Goal: Share content: Share content

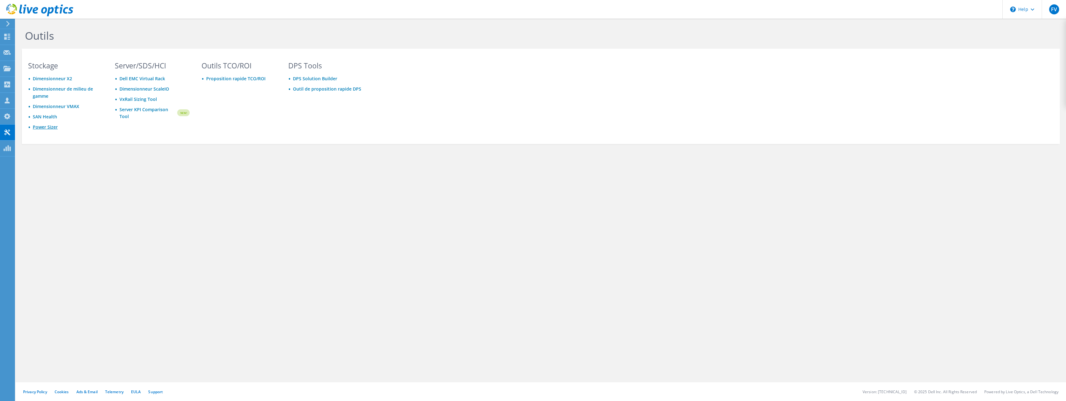
click at [45, 126] on link "Power Sizer" at bounding box center [45, 127] width 25 height 6
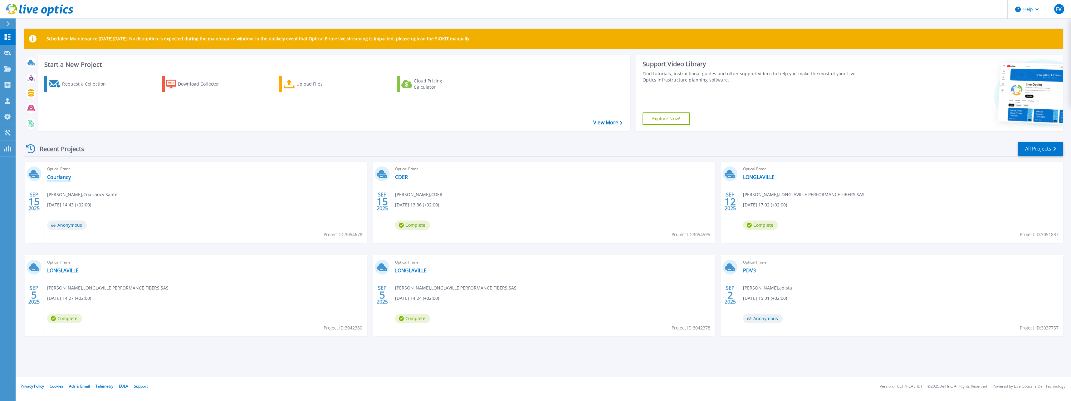
click at [59, 178] on link "Courlancy" at bounding box center [59, 177] width 24 height 6
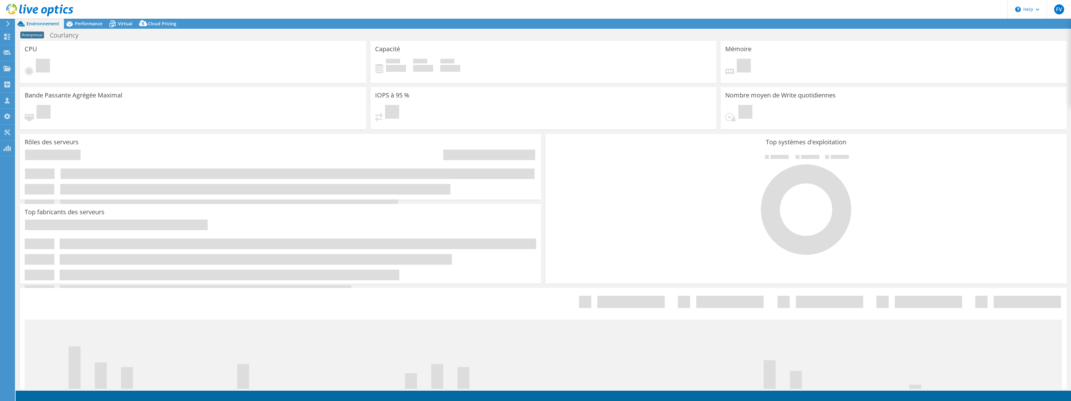
select select "USD"
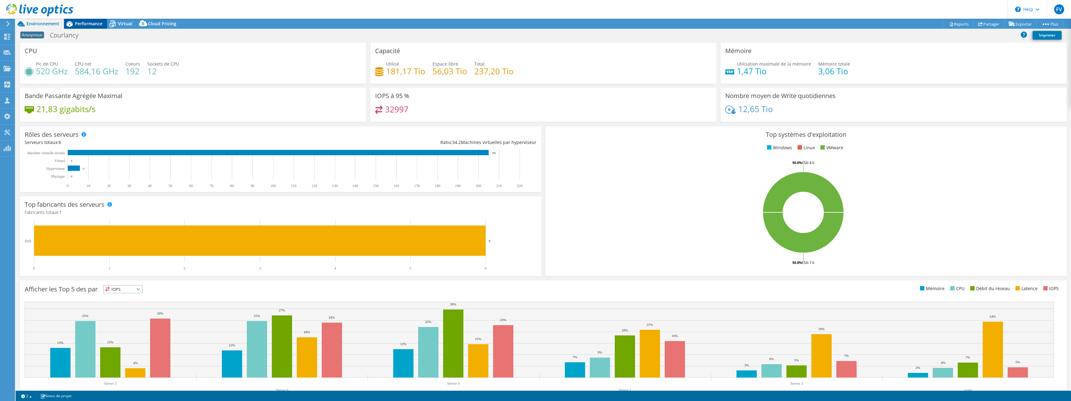
click at [86, 24] on span "Performance" at bounding box center [88, 24] width 27 height 6
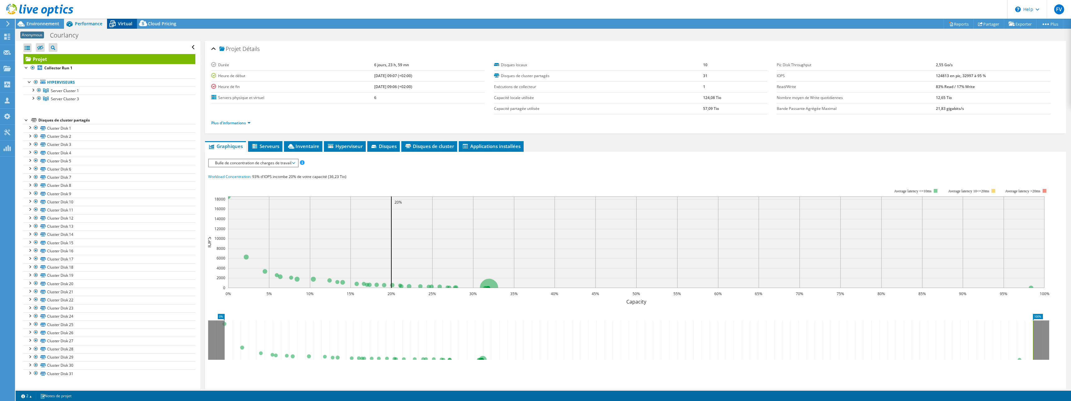
click at [118, 24] on span "Virtual" at bounding box center [125, 24] width 14 height 6
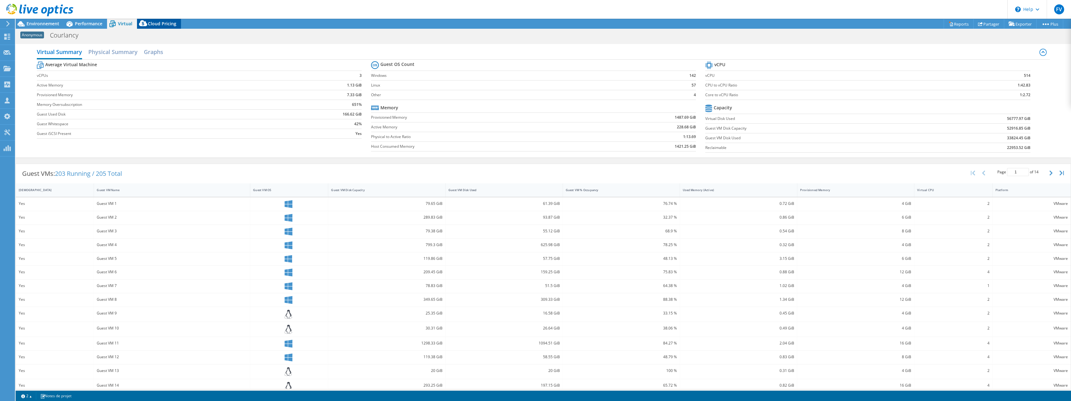
click at [151, 26] on span "Cloud Pricing" at bounding box center [162, 24] width 28 height 6
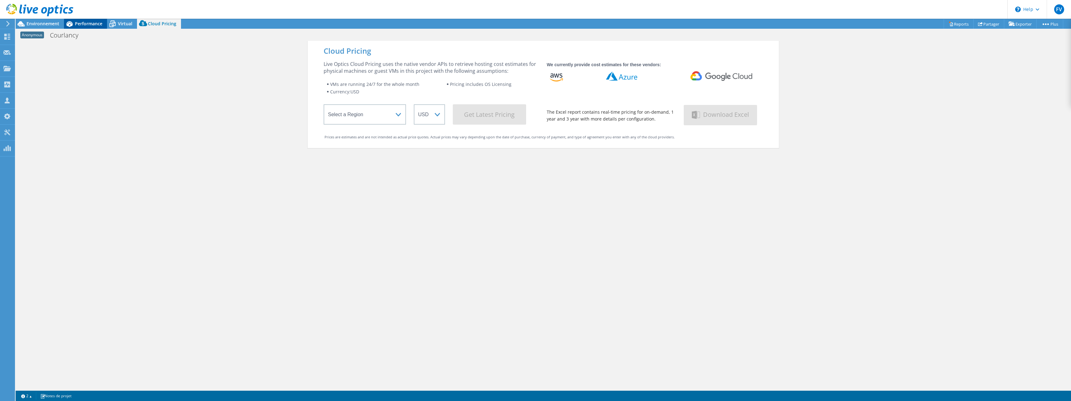
click at [81, 28] on div "Performance" at bounding box center [85, 24] width 43 height 10
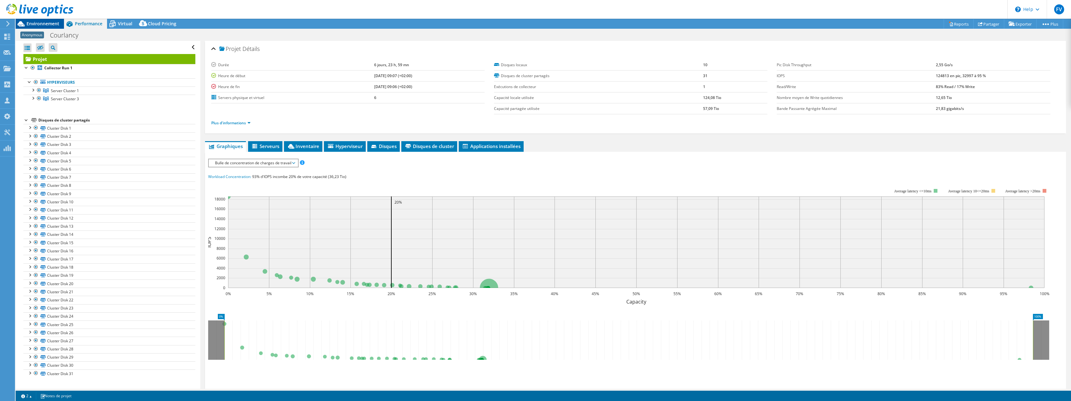
click at [43, 23] on span "Environnement" at bounding box center [43, 24] width 33 height 6
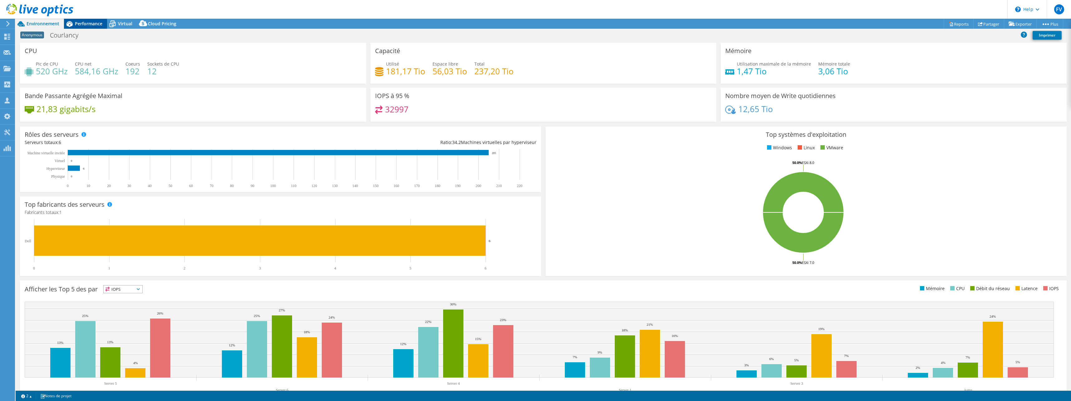
click at [83, 24] on span "Performance" at bounding box center [88, 24] width 27 height 6
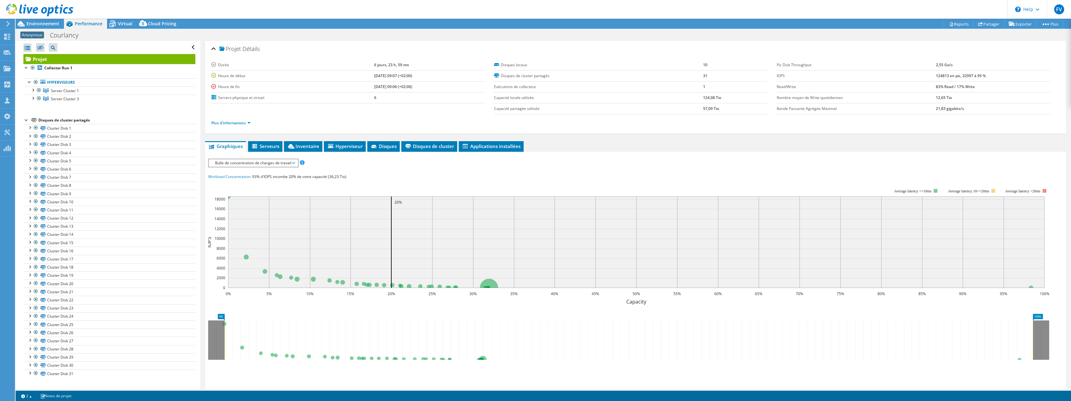
click at [8, 22] on use at bounding box center [7, 24] width 3 height 6
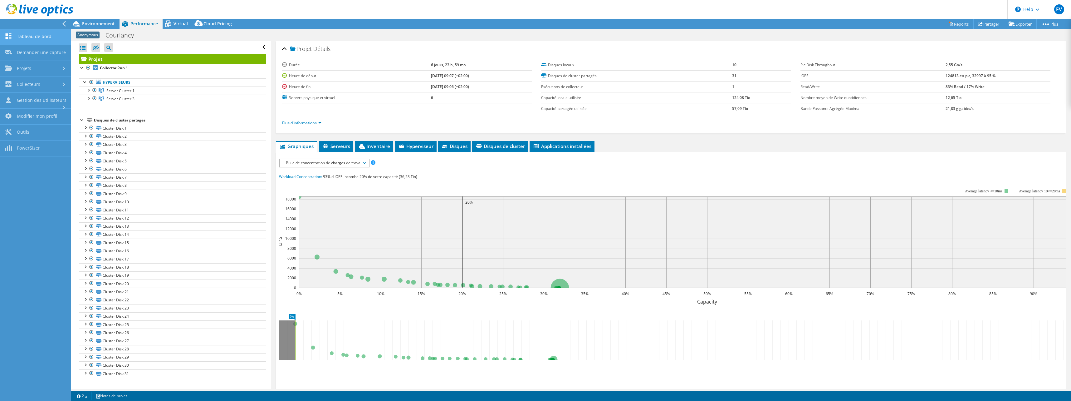
click at [23, 33] on link "Tableau de bord" at bounding box center [35, 37] width 71 height 16
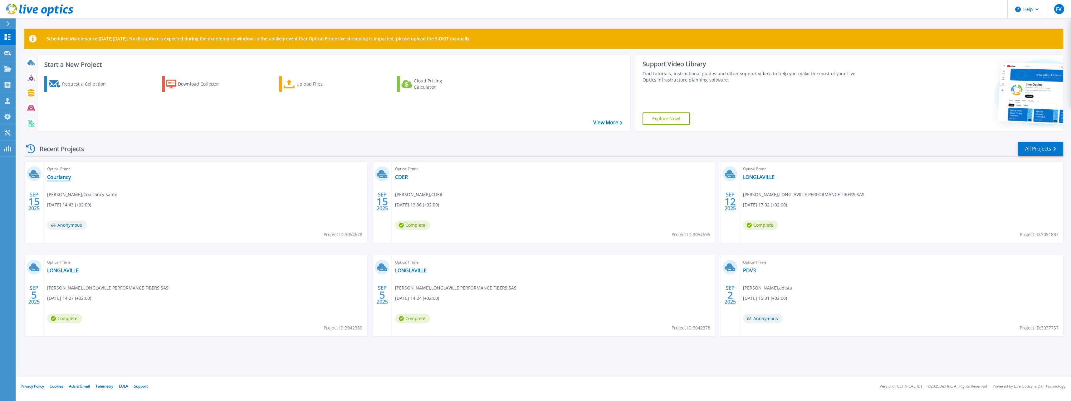
click at [54, 177] on link "Courlancy" at bounding box center [59, 177] width 24 height 6
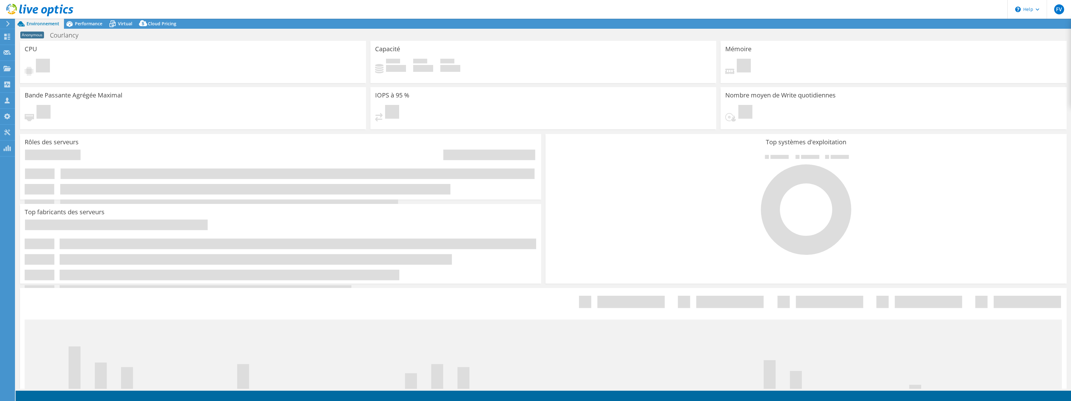
select select "USD"
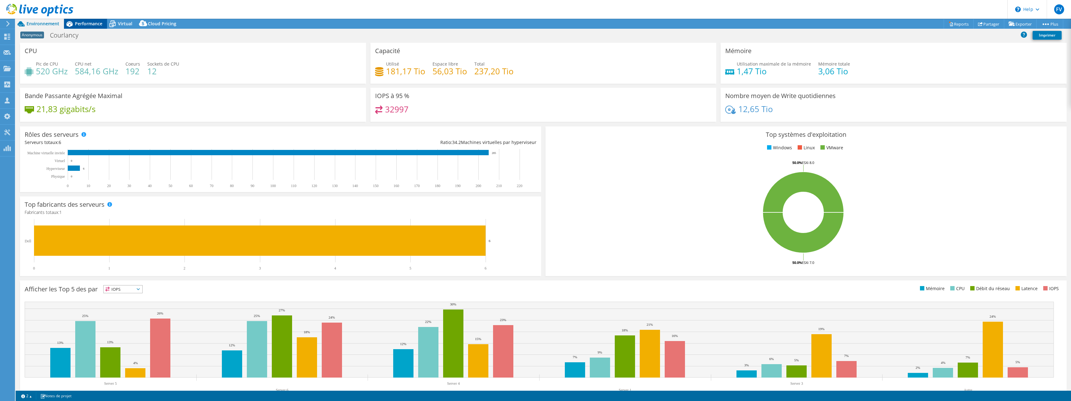
click at [91, 26] on span "Performance" at bounding box center [88, 24] width 27 height 6
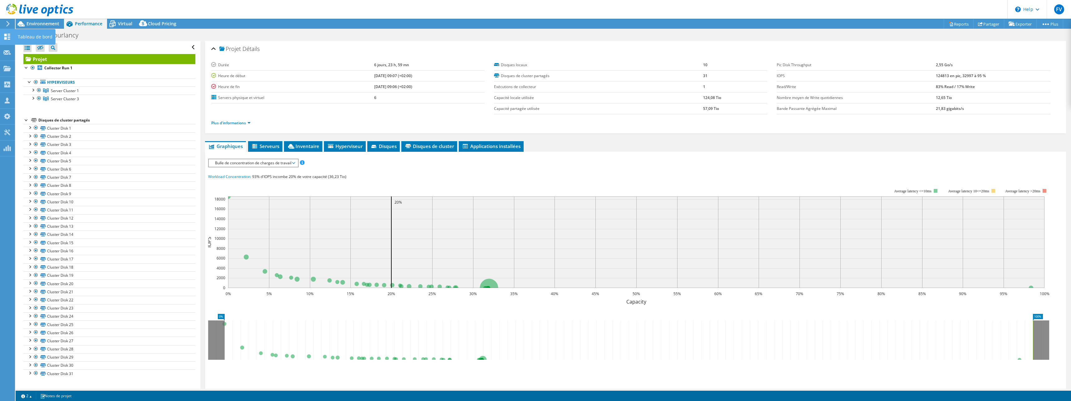
click at [8, 37] on use at bounding box center [7, 37] width 6 height 6
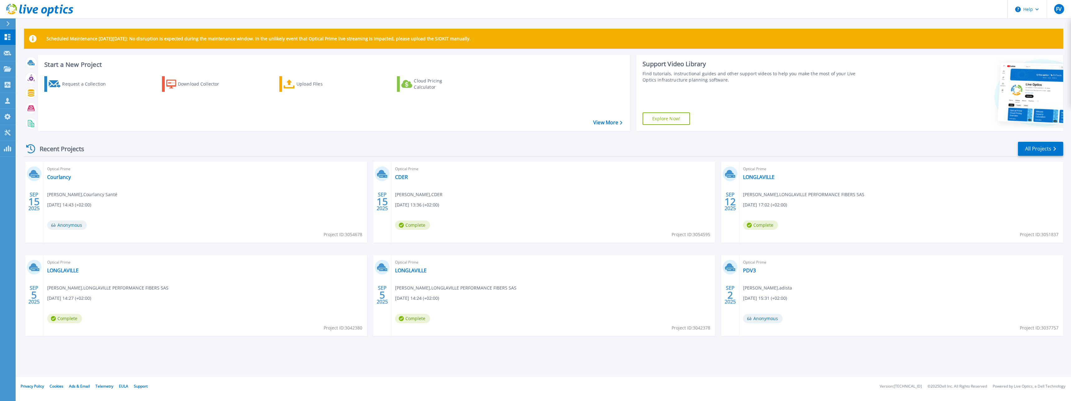
click at [257, 195] on div "Optical Prime Courlancy [PERSON_NAME] , Courlancy Santé [DATE] 14:43 (+02:00) A…" at bounding box center [205, 202] width 324 height 81
click at [60, 180] on link "Courlancy" at bounding box center [59, 177] width 24 height 6
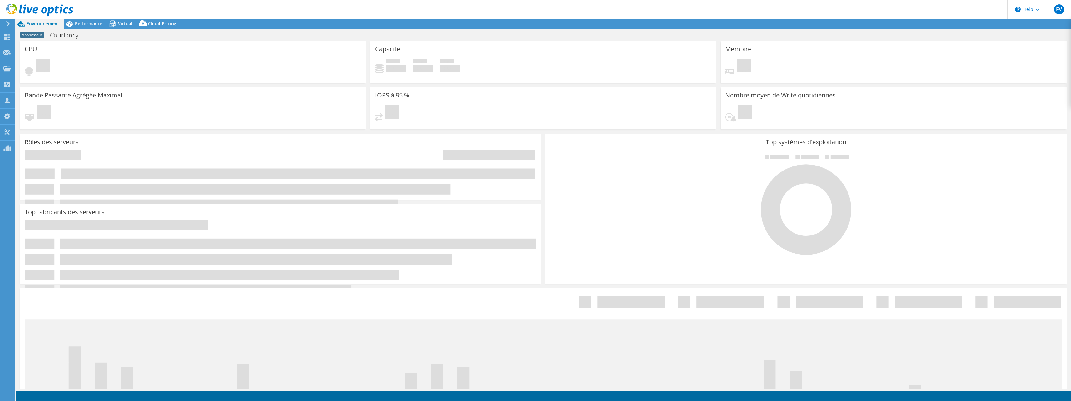
select select "USD"
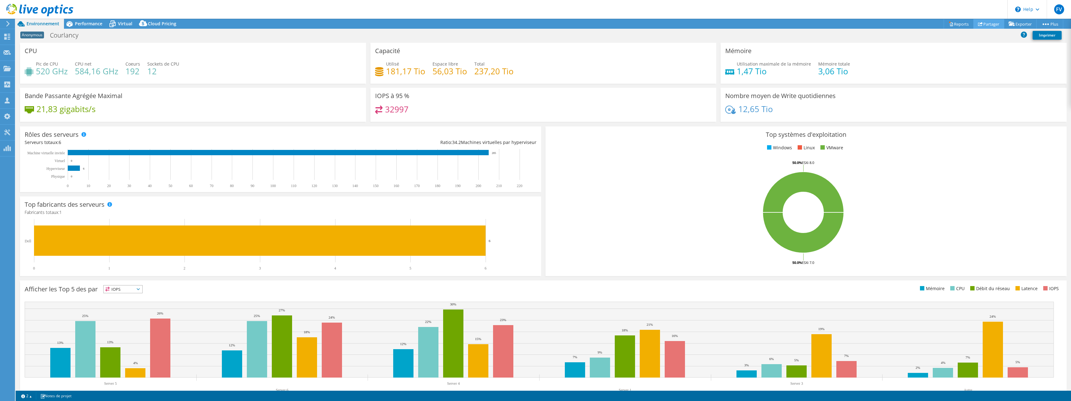
click at [992, 24] on link "Partager" at bounding box center [988, 24] width 31 height 10
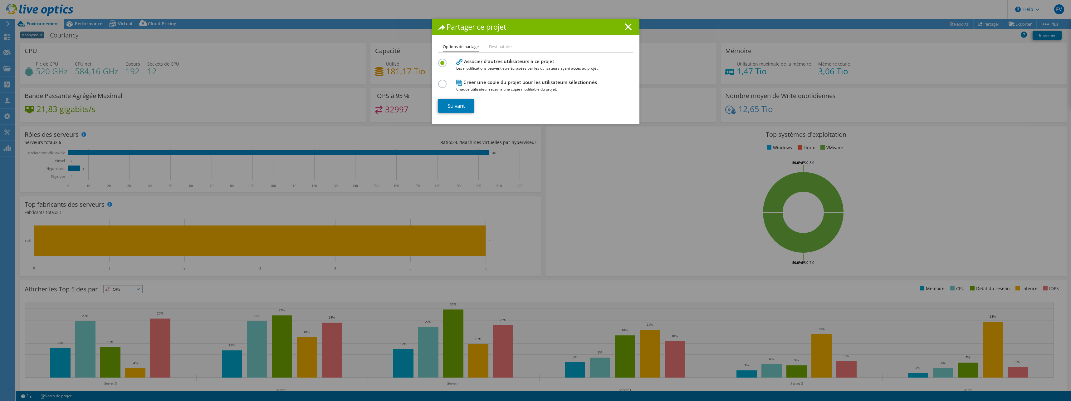
click at [438, 81] on label at bounding box center [443, 81] width 11 height 2
click at [0, 0] on input "radio" at bounding box center [0, 0] width 0 height 0
click at [463, 104] on link "Suivant" at bounding box center [456, 106] width 36 height 14
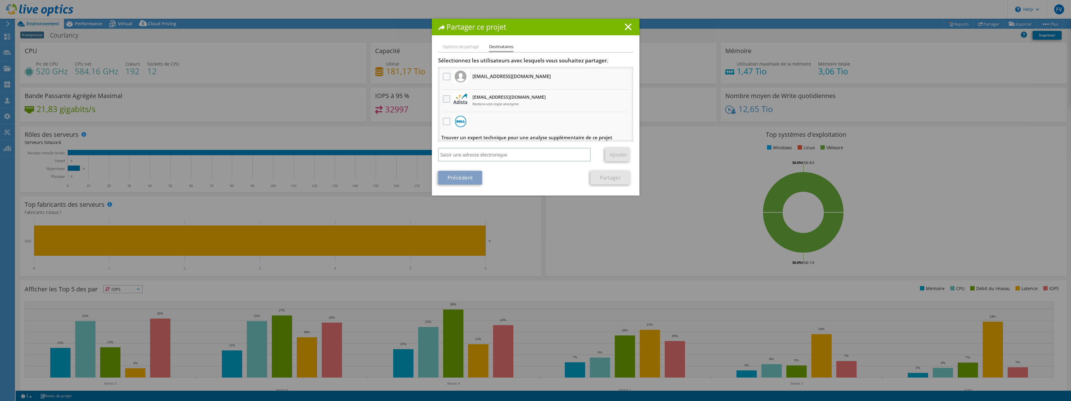
click at [443, 98] on label at bounding box center [447, 98] width 9 height 7
click at [0, 0] on input "checkbox" at bounding box center [0, 0] width 0 height 0
click at [481, 153] on input "search" at bounding box center [514, 155] width 153 height 14
type input "r"
drag, startPoint x: 491, startPoint y: 156, endPoint x: 411, endPoint y: 156, distance: 79.3
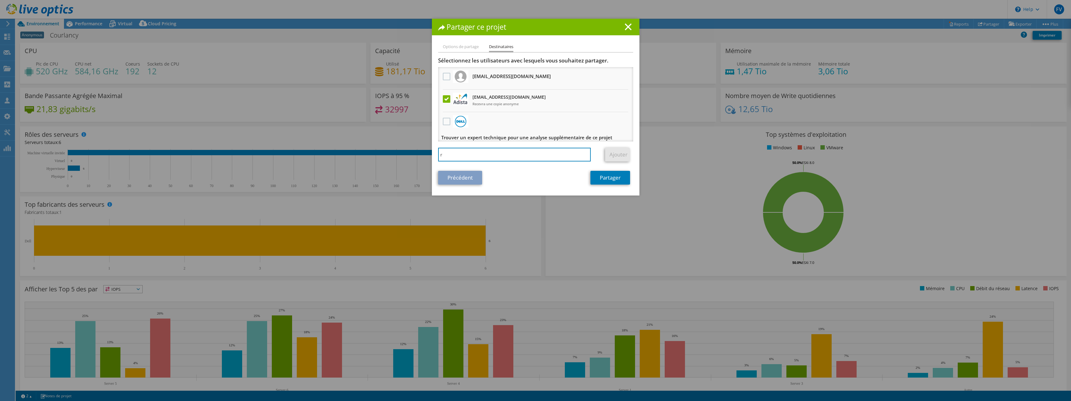
click at [417, 156] on div "Partager ce projet Options de partage Destinataires Associer d'autres utilisate…" at bounding box center [535, 200] width 1071 height 363
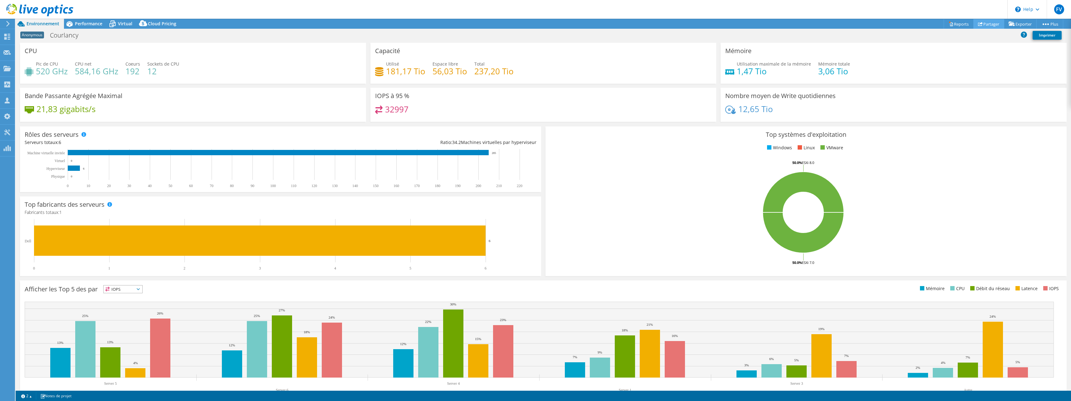
click at [984, 25] on link "Partager" at bounding box center [988, 24] width 31 height 10
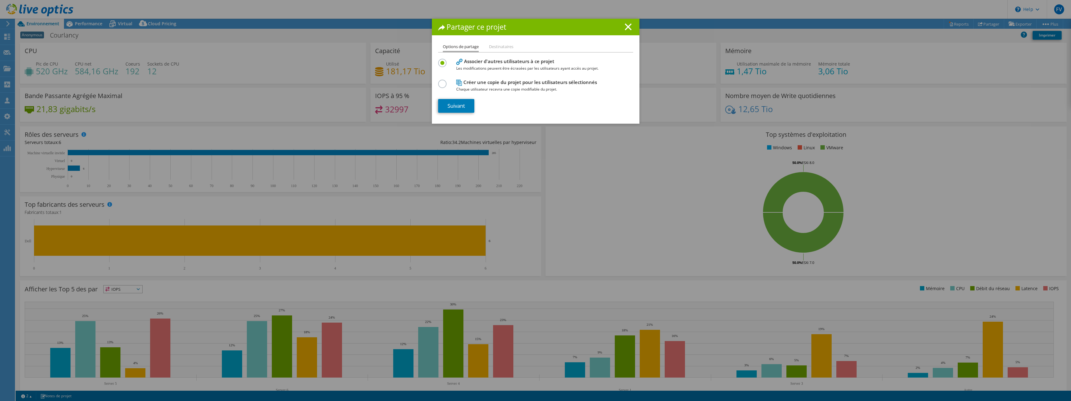
click at [438, 81] on label at bounding box center [443, 81] width 11 height 2
click at [0, 0] on input "radio" at bounding box center [0, 0] width 0 height 0
click at [467, 105] on link "Suivant" at bounding box center [456, 106] width 36 height 14
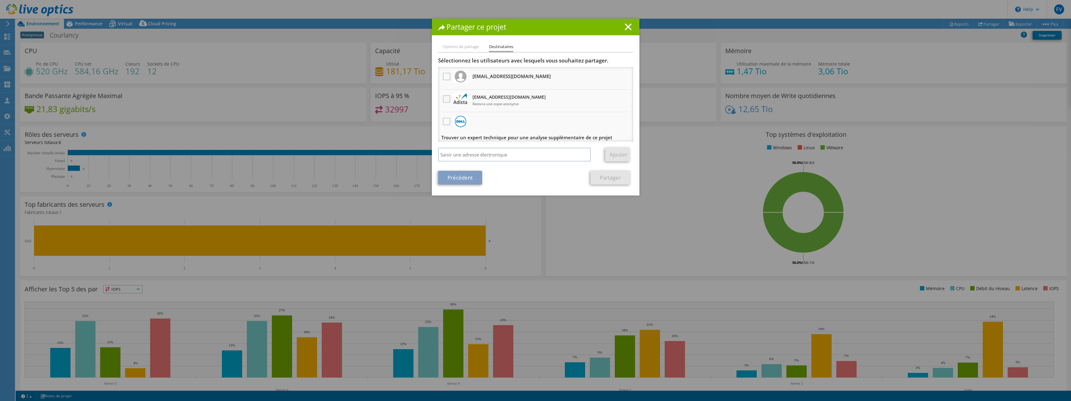
click at [446, 97] on label at bounding box center [447, 98] width 9 height 7
click at [0, 0] on input "checkbox" at bounding box center [0, 0] width 0 height 0
click at [458, 148] on input "search" at bounding box center [514, 155] width 153 height 14
paste input "rfuhrmann@adista.fr"
type input "rfuhrmann@adista.fr"
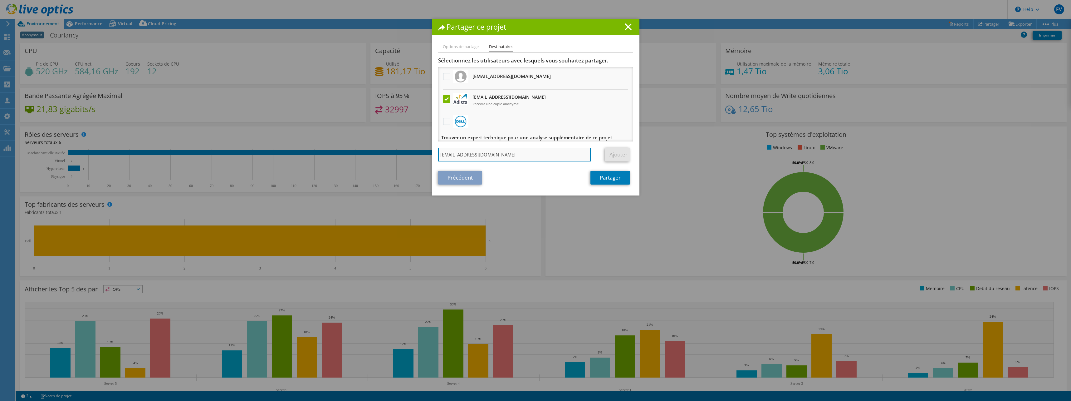
click at [479, 159] on input "rfuhrmann@adista.fr" at bounding box center [514, 155] width 153 height 14
click at [467, 156] on input "rfuhrmann@adista.fr" at bounding box center [514, 155] width 153 height 14
click at [570, 155] on input "rfuhrmann@adista.fr" at bounding box center [514, 155] width 153 height 14
drag, startPoint x: 494, startPoint y: 154, endPoint x: 378, endPoint y: 155, distance: 116.4
click at [378, 155] on div "Partager ce projet Options de partage Destinataires Associer d'autres utilisate…" at bounding box center [535, 200] width 1071 height 363
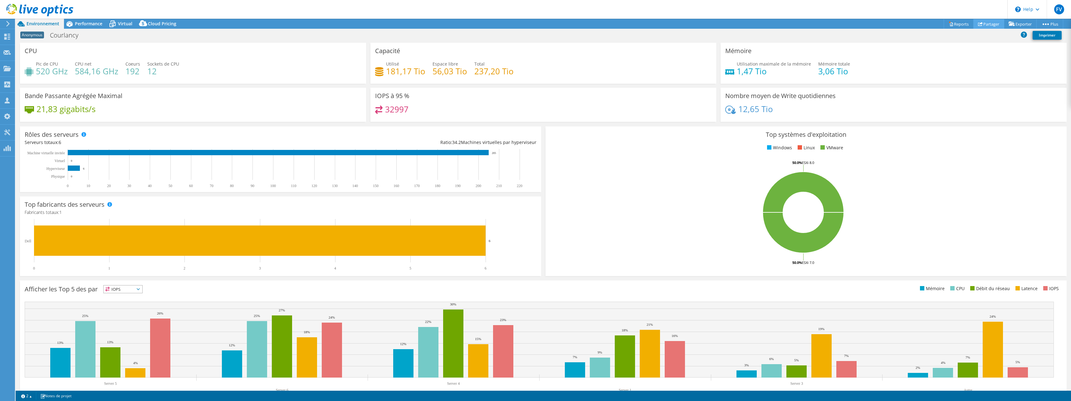
click at [990, 27] on link "Partager" at bounding box center [988, 24] width 31 height 10
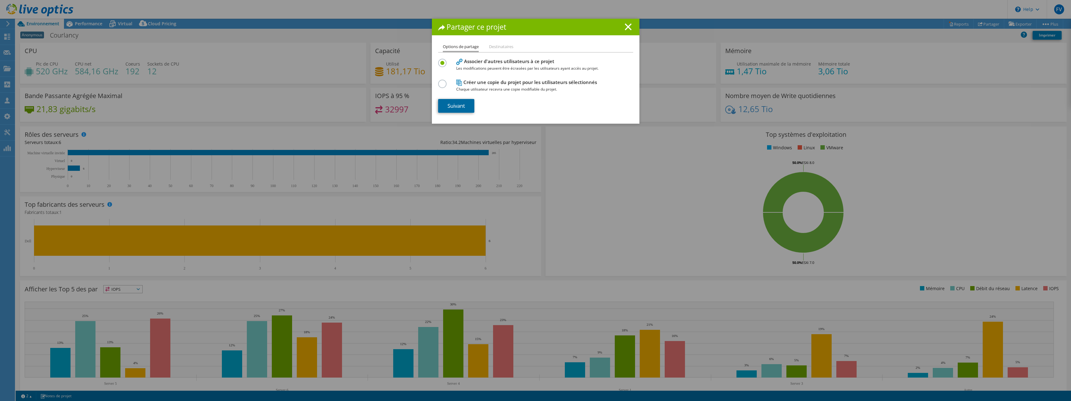
click at [466, 101] on link "Suivant" at bounding box center [456, 106] width 36 height 14
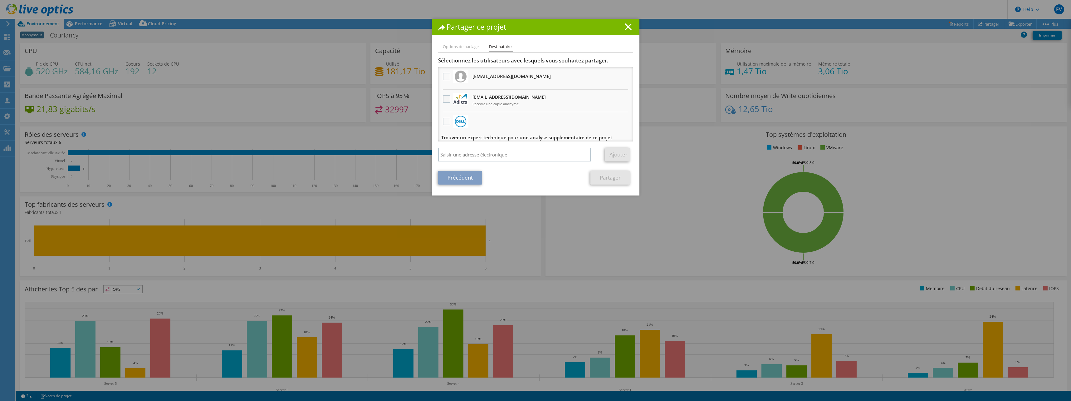
click at [448, 96] on label at bounding box center [447, 98] width 9 height 7
click at [0, 0] on input "checkbox" at bounding box center [0, 0] width 0 height 0
click at [608, 176] on link "Partager" at bounding box center [610, 178] width 40 height 14
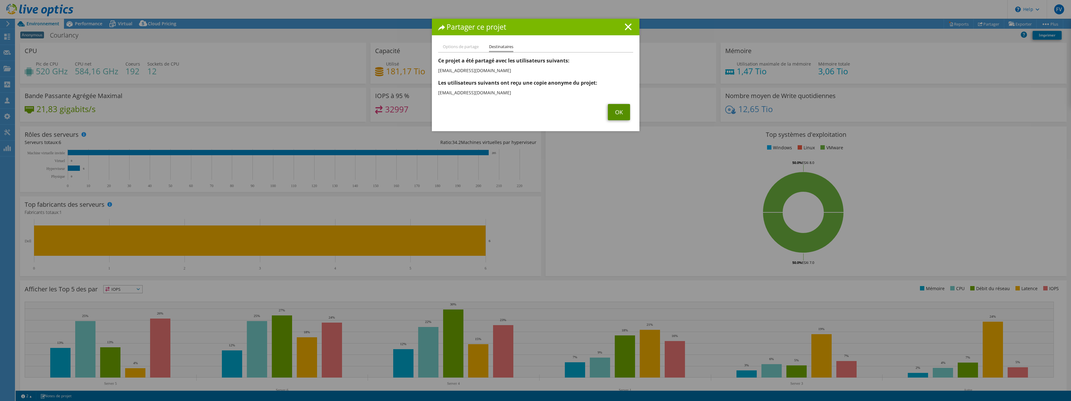
click at [617, 112] on link "OK" at bounding box center [619, 112] width 22 height 16
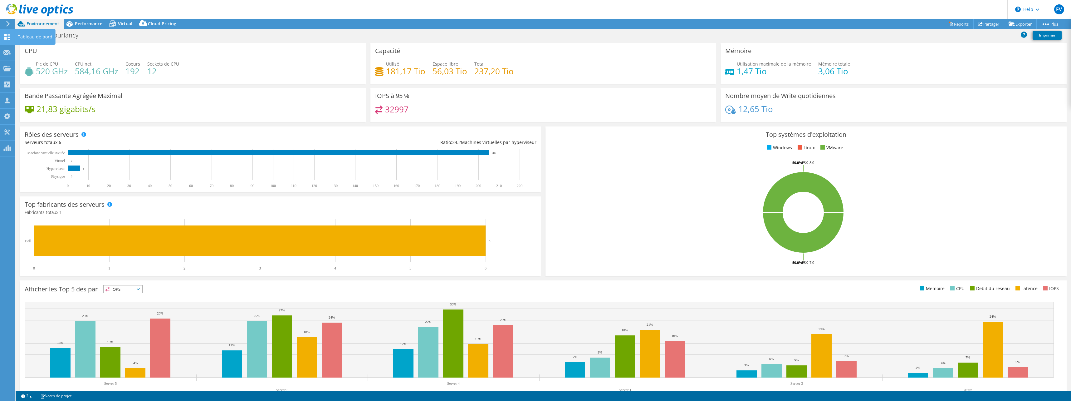
click at [6, 37] on icon at bounding box center [6, 37] width 7 height 6
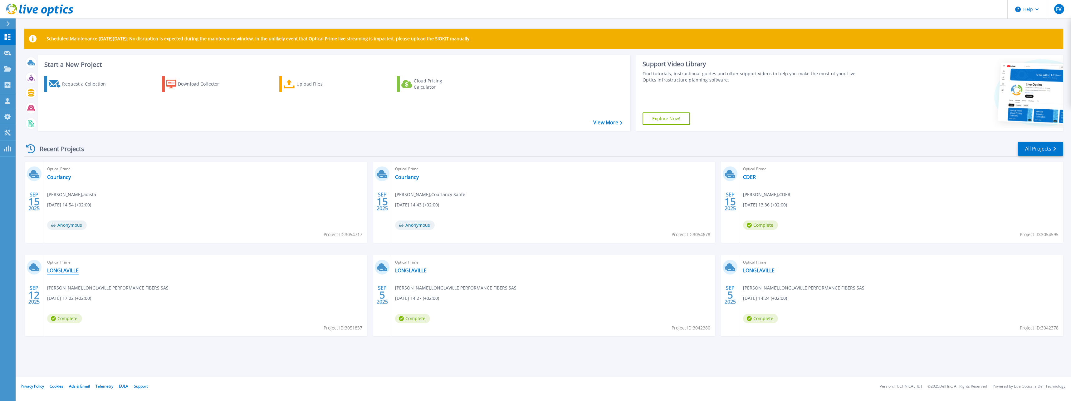
click at [71, 269] on link "LONGLAVILLE" at bounding box center [63, 270] width 32 height 6
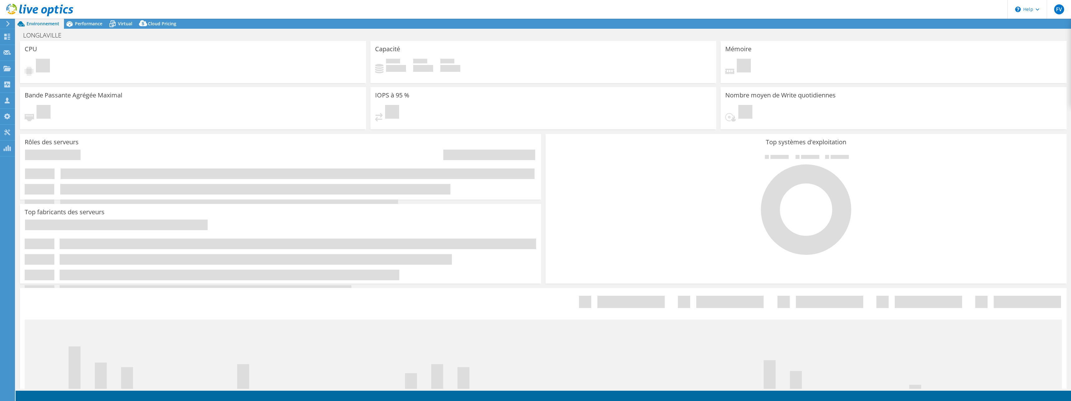
select select "USD"
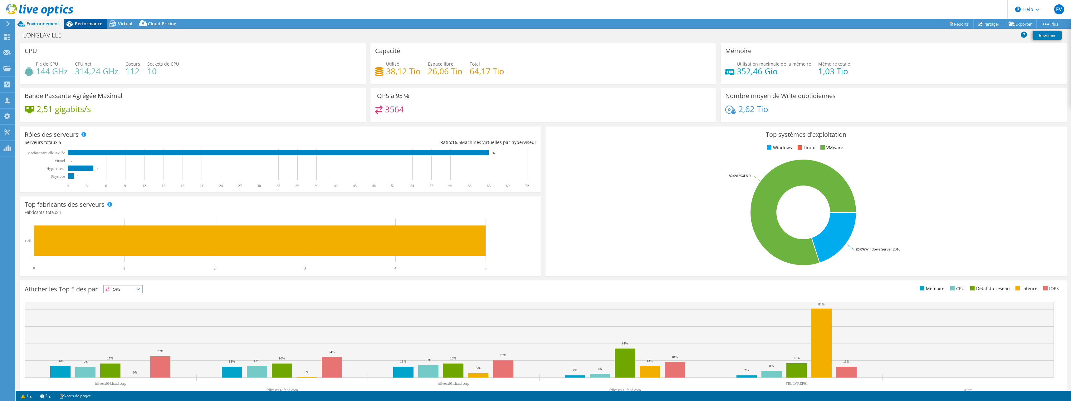
click at [88, 21] on span "Performance" at bounding box center [88, 24] width 27 height 6
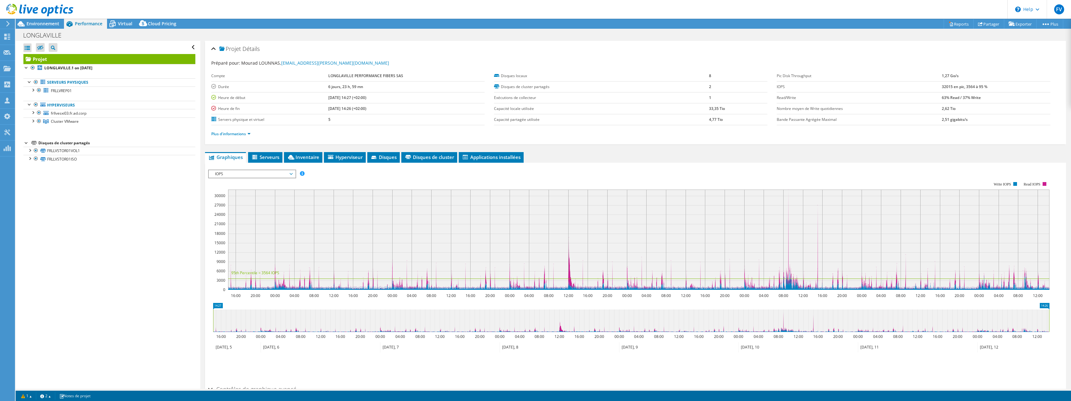
drag, startPoint x: 933, startPoint y: 87, endPoint x: 947, endPoint y: 86, distance: 13.1
click at [947, 86] on tr "IOPS 32015 en pic, 3564 à 95 %" at bounding box center [913, 86] width 273 height 11
